Goal: Task Accomplishment & Management: Use online tool/utility

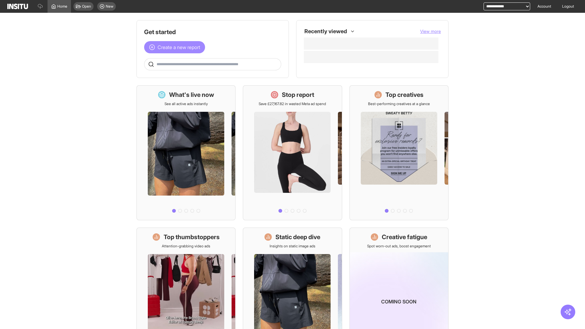
click at [176, 47] on span "Create a new report" at bounding box center [179, 47] width 43 height 7
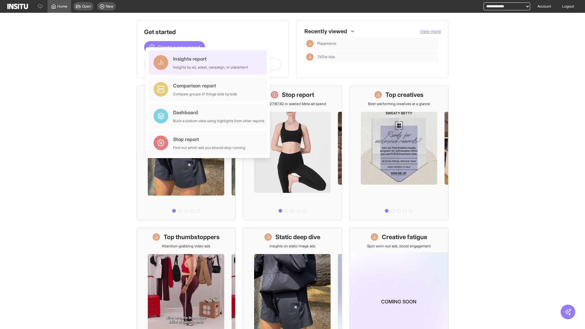
click at [209, 62] on div "Insights report Insights by ad, adset, campaign, or placement" at bounding box center [210, 62] width 75 height 15
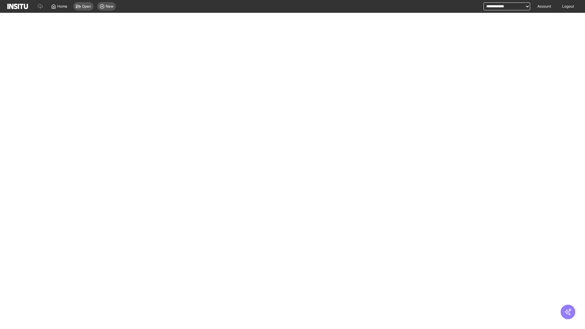
select select "**"
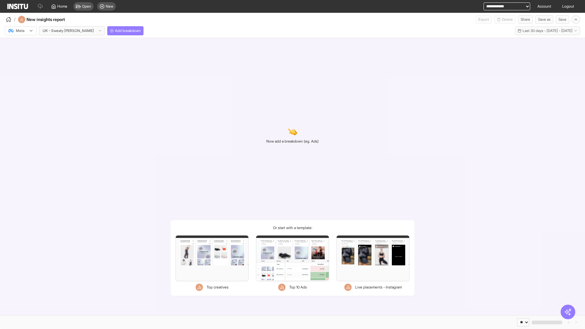
click at [21, 31] on div at bounding box center [16, 31] width 17 height 6
click at [20, 44] on span "Meta" at bounding box center [20, 43] width 8 height 5
click at [115, 31] on span "Add breakdown" at bounding box center [128, 30] width 26 height 5
